Goal: Task Accomplishment & Management: Manage account settings

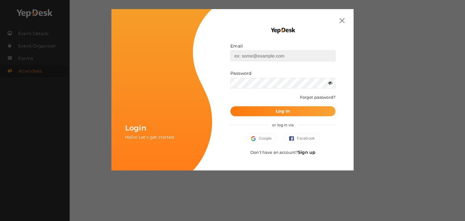
type input "[EMAIL_ADDRESS][DOMAIN_NAME]"
click at [277, 112] on b "Log In" at bounding box center [283, 110] width 14 height 5
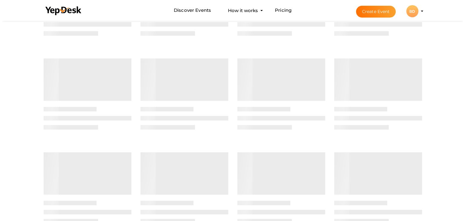
scroll to position [19, 0]
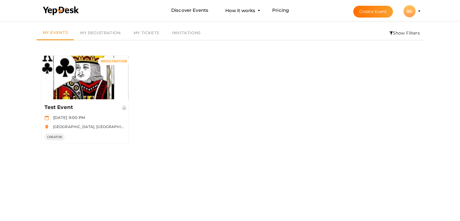
click at [411, 10] on div "BD" at bounding box center [409, 11] width 12 height 12
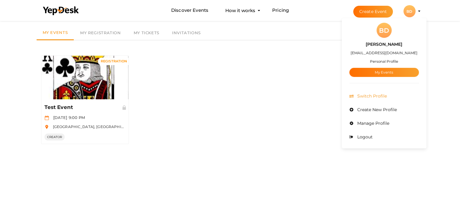
click at [381, 94] on span "Switch Profile" at bounding box center [371, 95] width 31 height 5
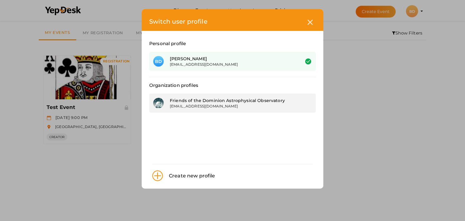
click at [198, 102] on div "Friends of the Dominion Astrophysical Observatory" at bounding box center [230, 100] width 121 height 6
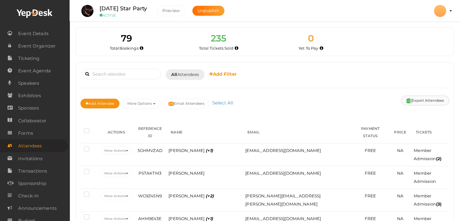
click at [433, 98] on button "Export Attendees" at bounding box center [425, 101] width 48 height 10
